Goal: Transaction & Acquisition: Purchase product/service

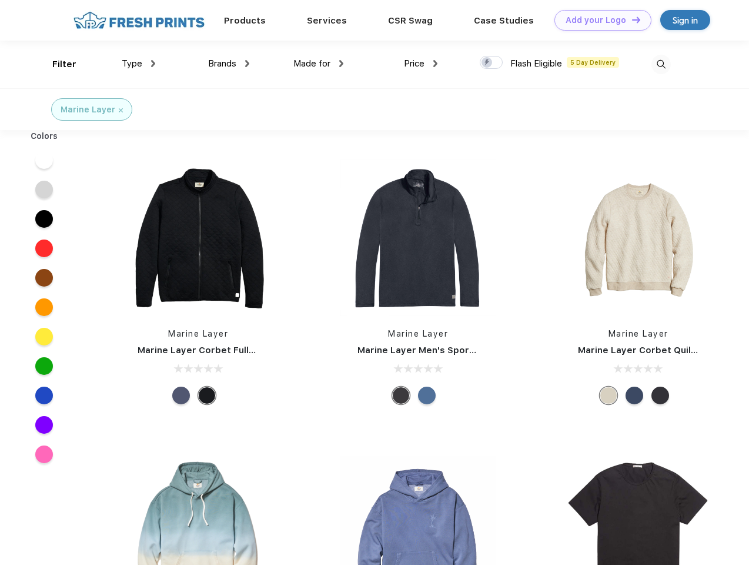
click at [599, 20] on link "Add your Logo Design Tool" at bounding box center [603, 20] width 97 height 21
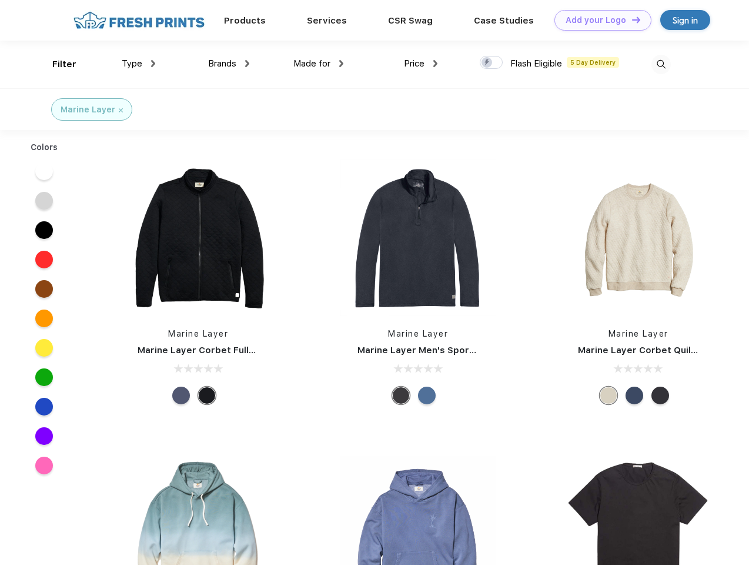
click at [56, 64] on div "Filter" at bounding box center [64, 65] width 24 height 14
click at [139, 64] on span "Type" at bounding box center [132, 63] width 21 height 11
click at [229, 64] on span "Brands" at bounding box center [222, 63] width 28 height 11
click at [319, 64] on span "Made for" at bounding box center [312, 63] width 37 height 11
click at [421, 64] on span "Price" at bounding box center [414, 63] width 21 height 11
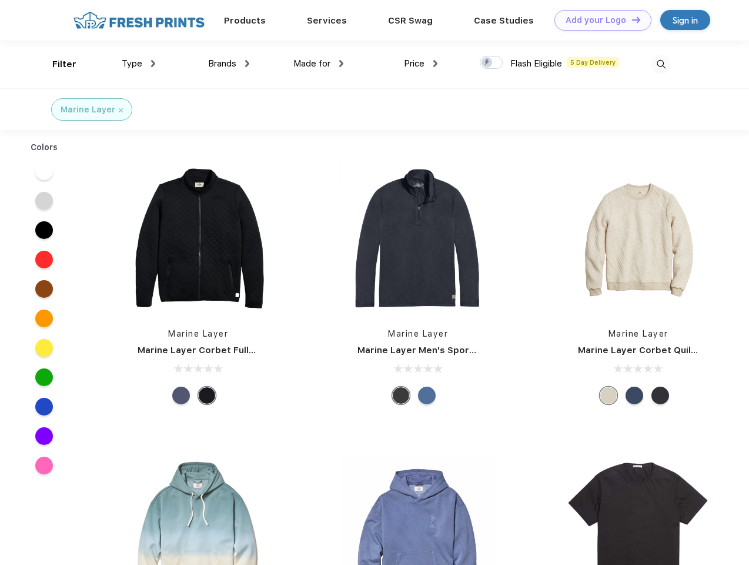
click at [492, 63] on div at bounding box center [491, 62] width 23 height 13
click at [488, 63] on input "checkbox" at bounding box center [484, 59] width 8 height 8
checkbox input "true"
